Goal: Task Accomplishment & Management: Manage account settings

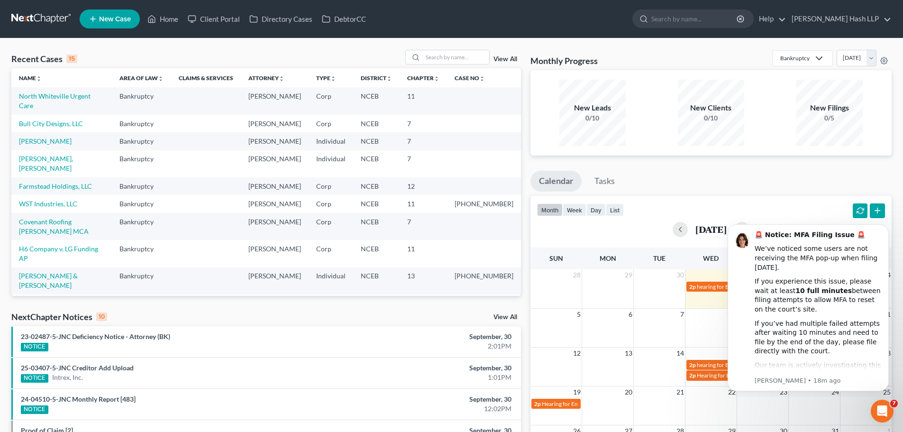
click at [500, 314] on link "View All" at bounding box center [505, 317] width 24 height 7
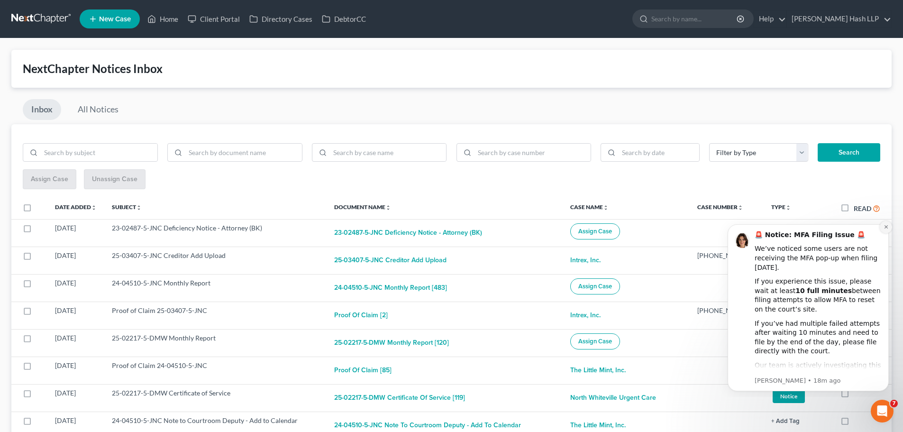
click at [885, 226] on icon "Dismiss notification" at bounding box center [885, 226] width 3 height 3
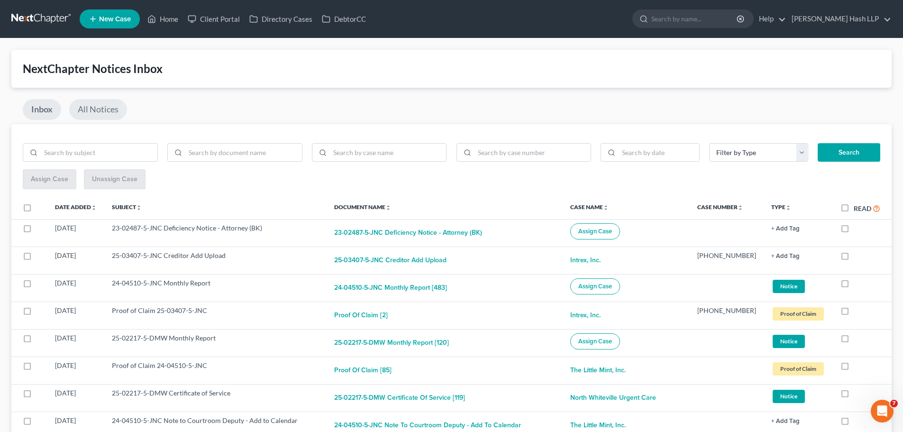
click at [92, 109] on link "All Notices" at bounding box center [98, 109] width 58 height 21
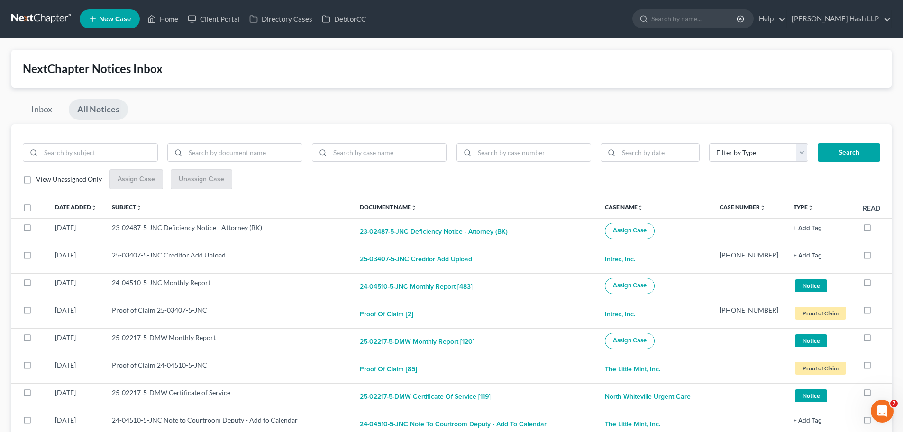
click at [36, 179] on label "View Unassigned Only" at bounding box center [69, 178] width 66 height 9
click at [40, 179] on input "View Unassigned Only" at bounding box center [43, 177] width 6 height 6
checkbox input "true"
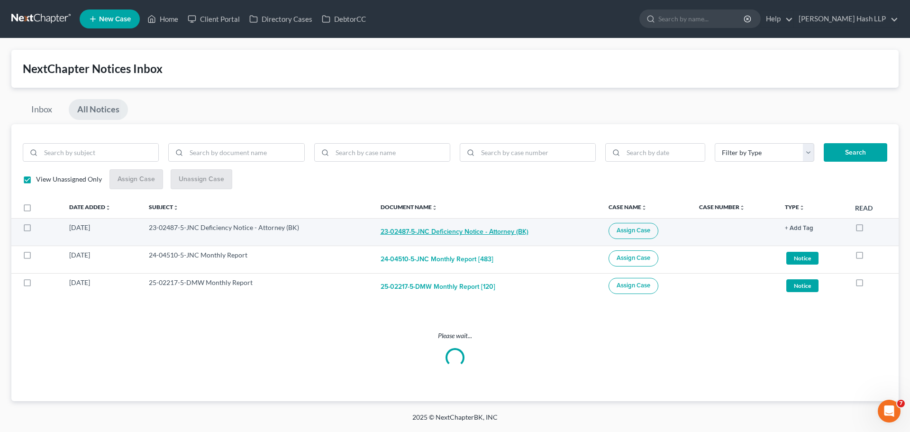
click at [426, 234] on button "23-02487-5-JNC Deficiency Notice - Attorney (BK)" at bounding box center [455, 232] width 148 height 19
checkbox input "true"
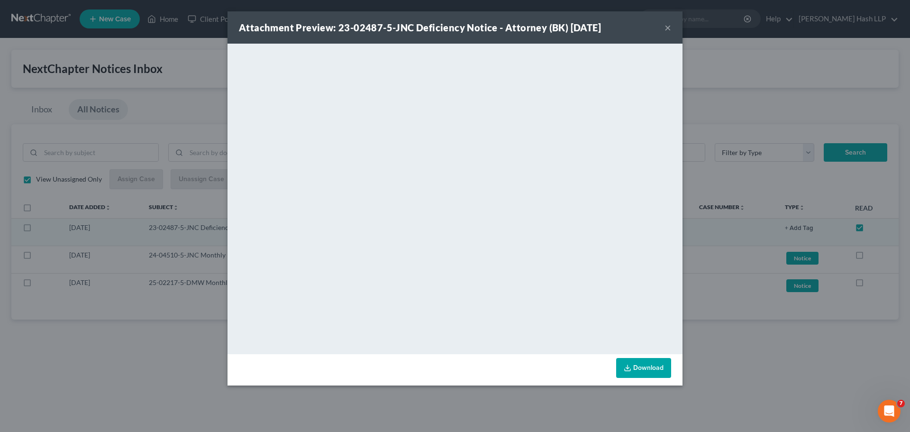
click at [667, 28] on button "×" at bounding box center [668, 27] width 7 height 11
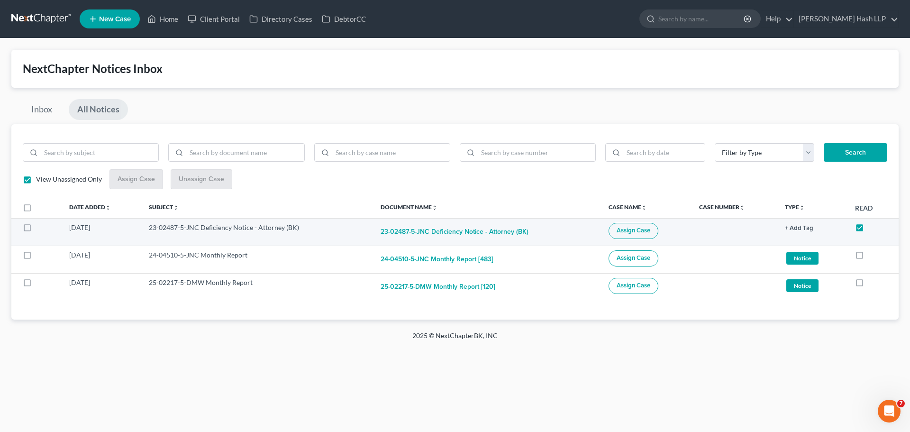
click at [642, 226] on button "Assign Case" at bounding box center [634, 231] width 50 height 16
checkbox input "true"
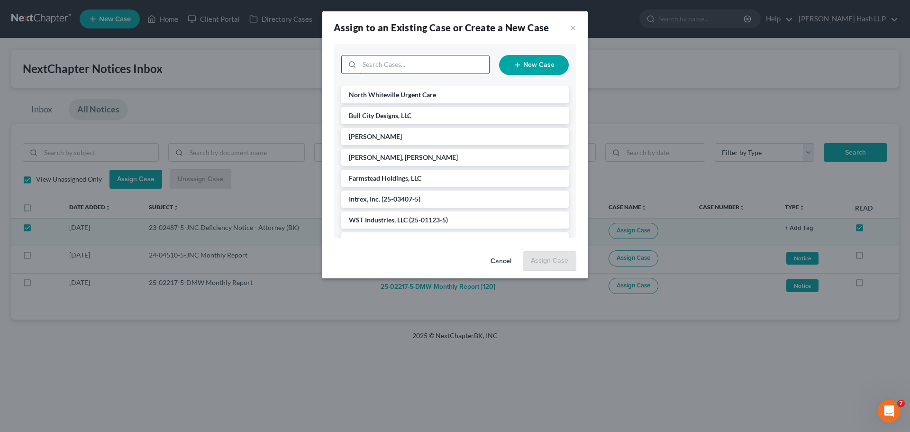
click at [406, 68] on input "search" at bounding box center [424, 64] width 130 height 18
type input "mss"
click at [389, 118] on li "MSS, Inc." at bounding box center [455, 115] width 228 height 17
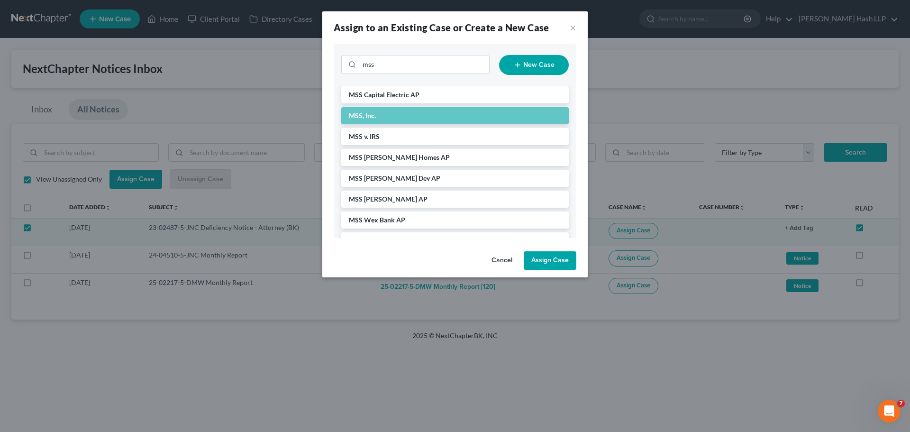
click at [548, 260] on button "Assign Case" at bounding box center [550, 260] width 53 height 19
checkbox input "false"
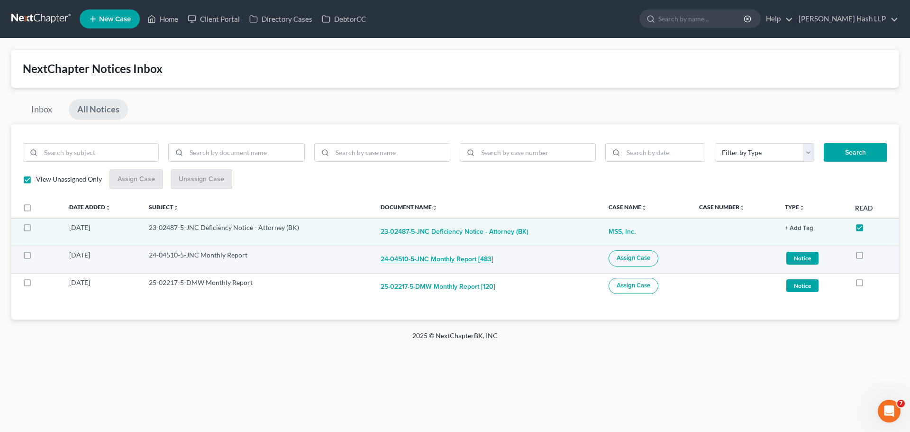
click at [430, 259] on button "24-04510-5-JNC Monthly Report [483]" at bounding box center [437, 259] width 113 height 19
checkbox input "true"
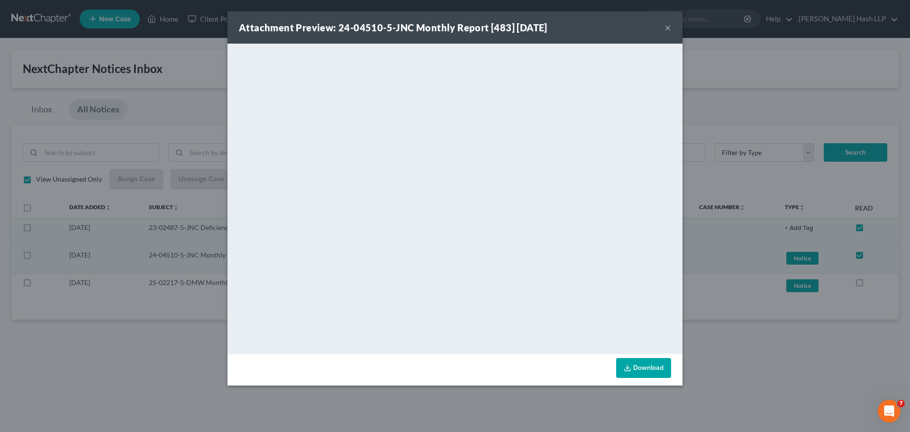
click at [669, 27] on button "×" at bounding box center [668, 27] width 7 height 11
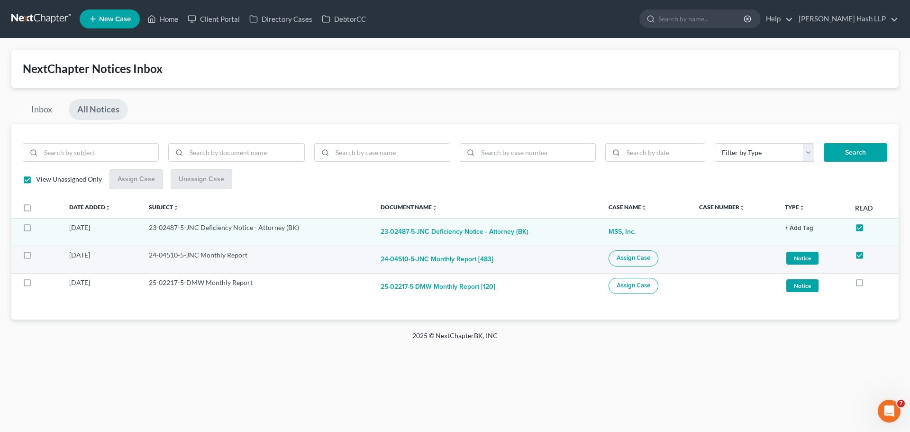
click at [624, 253] on button "Assign Case" at bounding box center [634, 258] width 50 height 16
checkbox input "true"
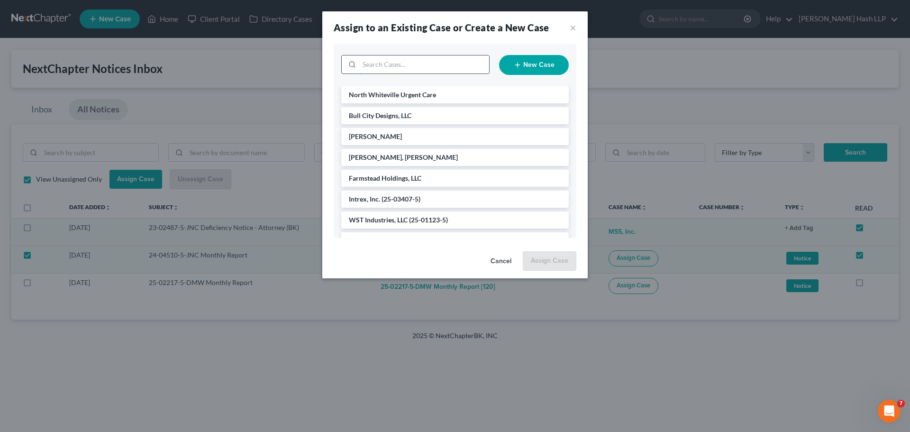
click at [466, 70] on input "search" at bounding box center [424, 64] width 130 height 18
type input "mi"
click at [455, 68] on input "mi" at bounding box center [424, 64] width 130 height 18
click at [415, 89] on li "The Little Mint, Inc." at bounding box center [455, 94] width 228 height 17
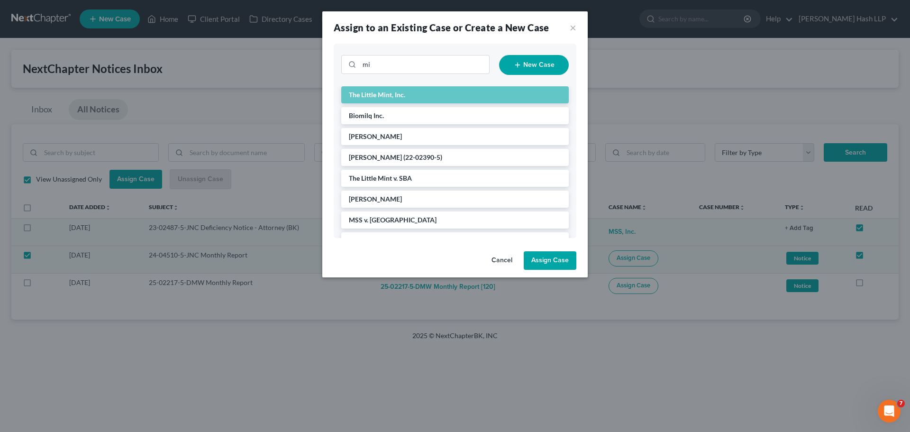
click at [555, 263] on button "Assign Case" at bounding box center [550, 260] width 53 height 19
checkbox input "false"
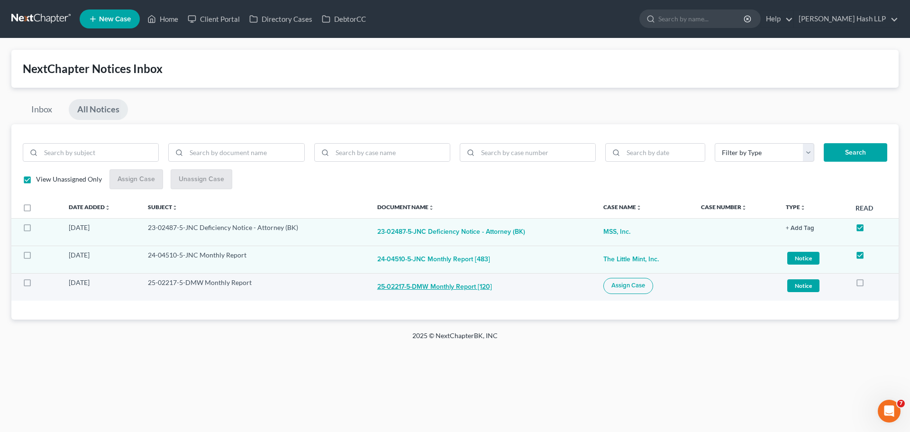
click at [457, 287] on button "25-02217-5-DMW Monthly Report [120]" at bounding box center [434, 287] width 115 height 19
checkbox input "true"
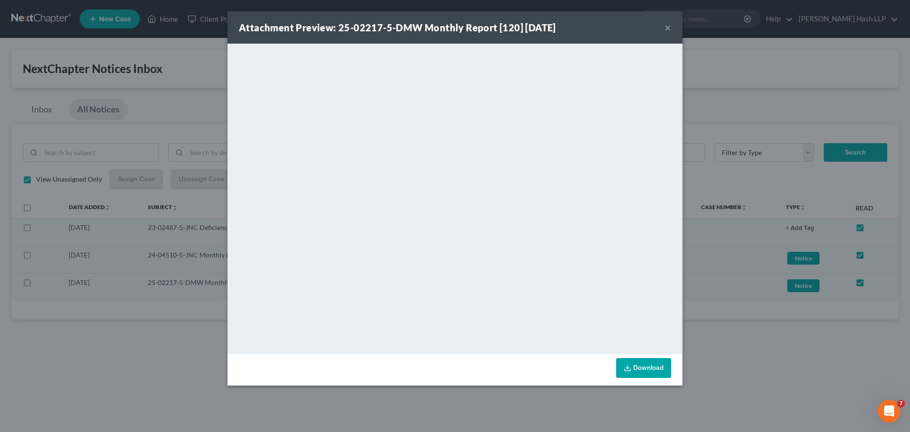
click at [667, 27] on button "×" at bounding box center [668, 27] width 7 height 11
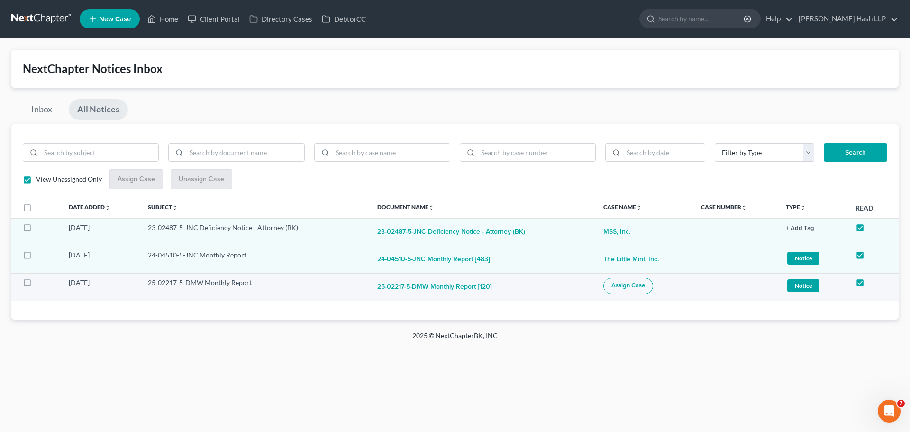
click at [614, 288] on span "Assign Case" at bounding box center [629, 286] width 34 height 8
checkbox input "true"
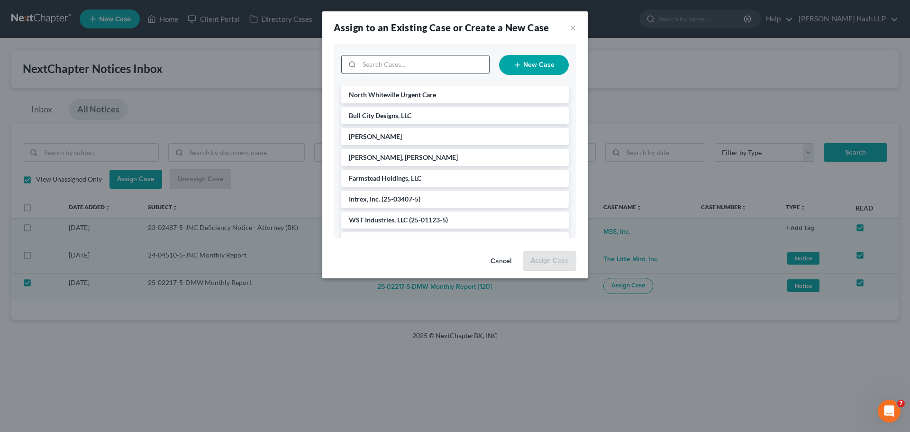
click at [387, 68] on input "search" at bounding box center [424, 64] width 130 height 18
type input "north"
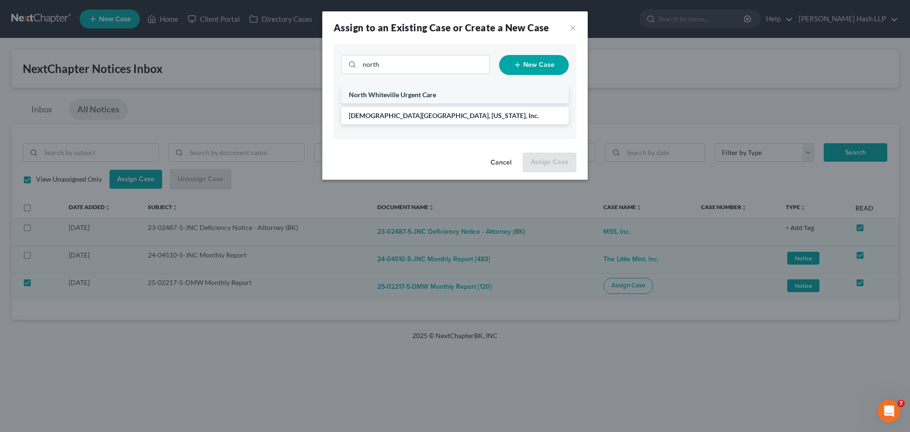
click at [389, 94] on span "North Whiteville Urgent Care" at bounding box center [392, 95] width 87 height 8
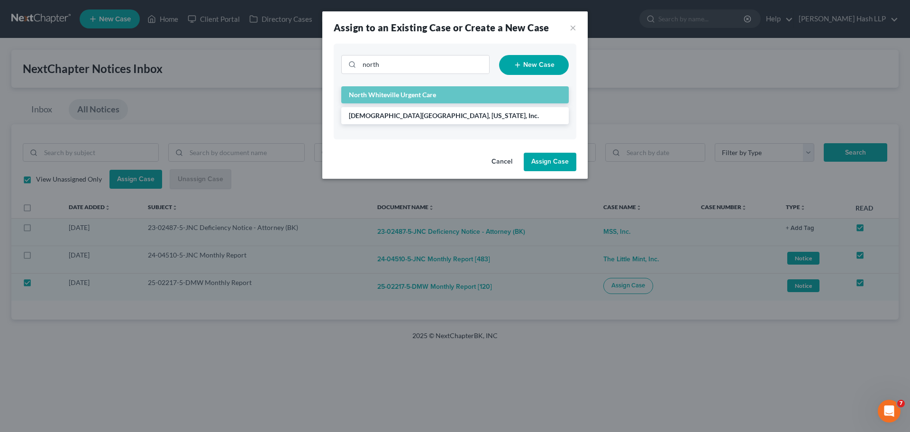
click at [558, 163] on button "Assign Case" at bounding box center [550, 162] width 53 height 19
checkbox input "false"
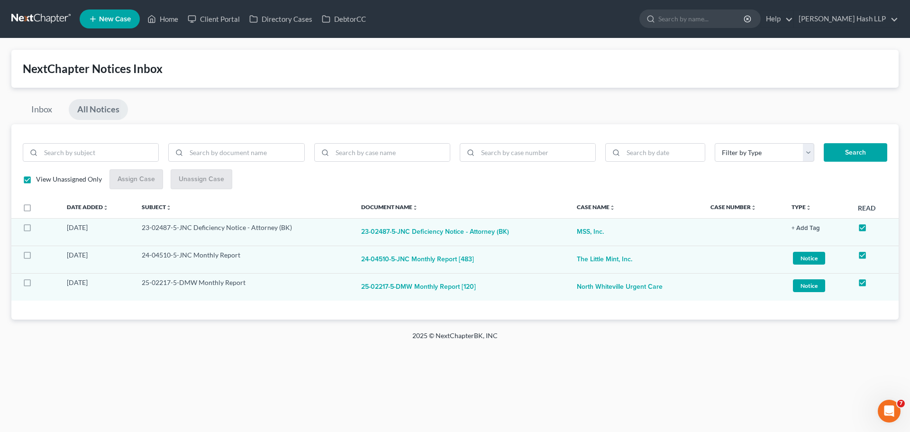
click at [110, 113] on link "All Notices" at bounding box center [98, 109] width 59 height 21
checkbox input "false"
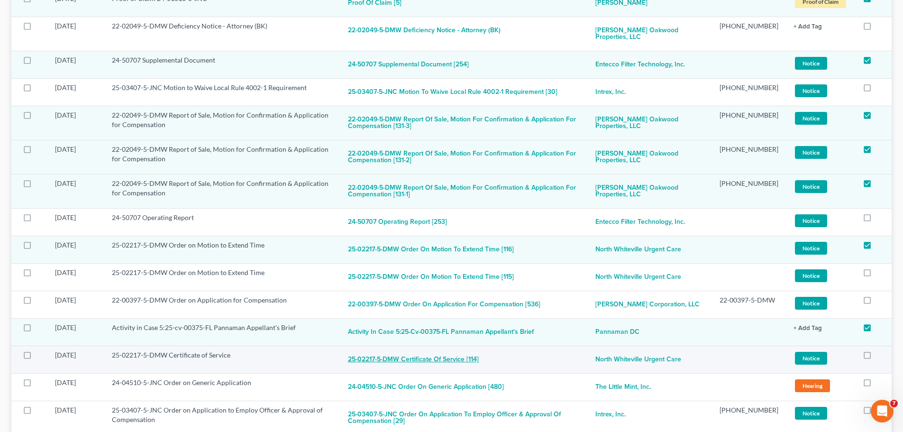
scroll to position [1693, 0]
